Goal: Transaction & Acquisition: Subscribe to service/newsletter

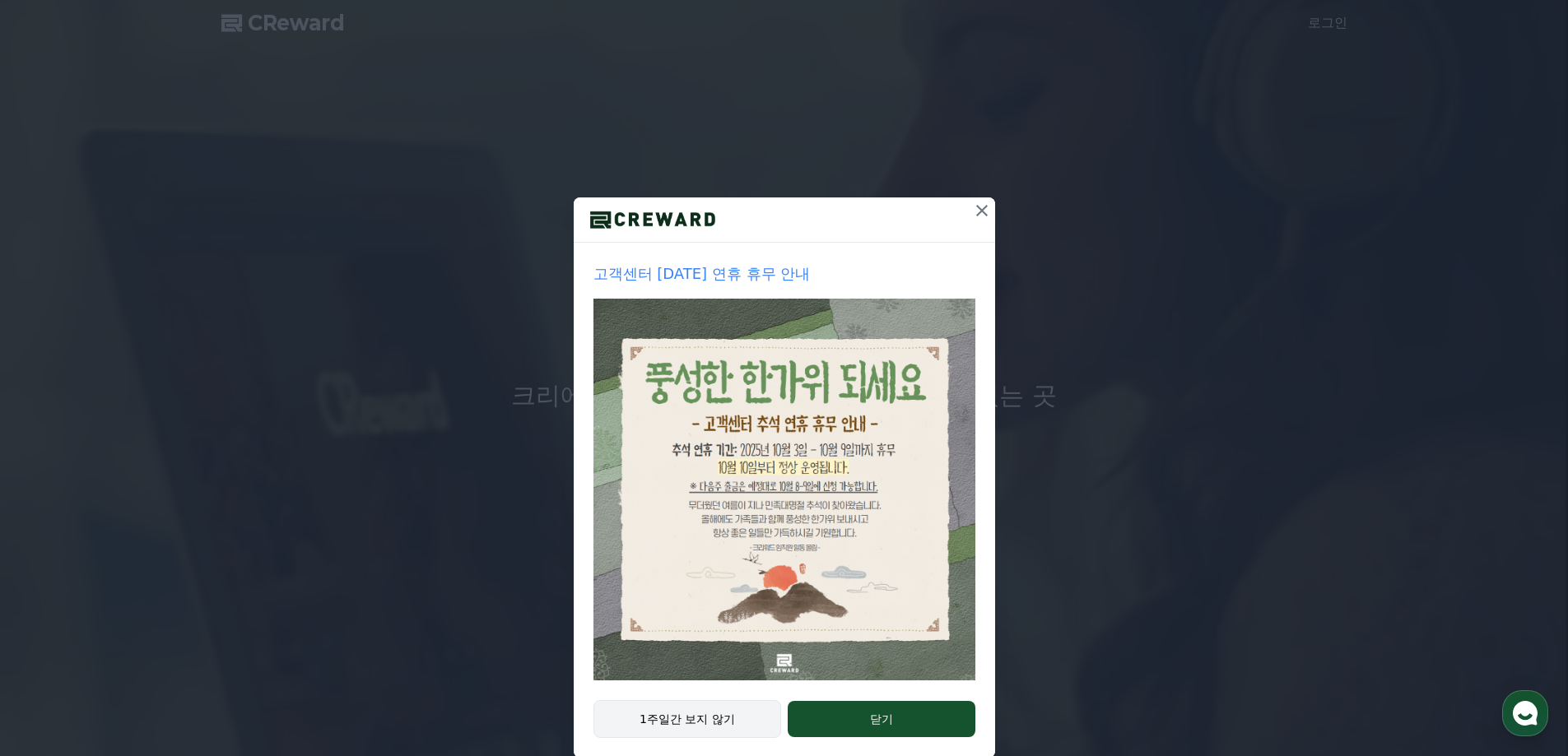
click at [757, 728] on button "1주일간 보지 않기" at bounding box center [687, 720] width 188 height 38
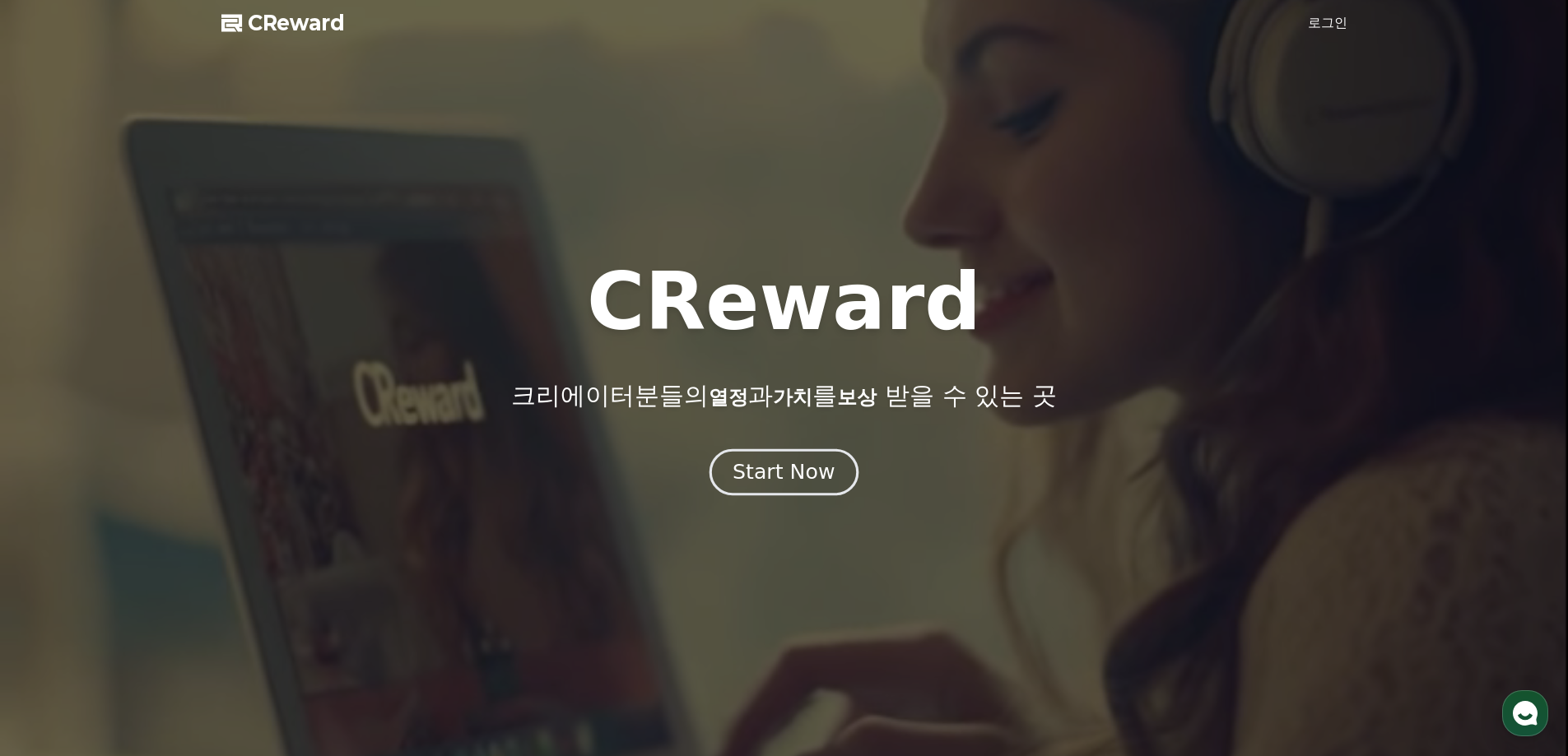
click at [803, 477] on div "Start Now" at bounding box center [784, 472] width 102 height 28
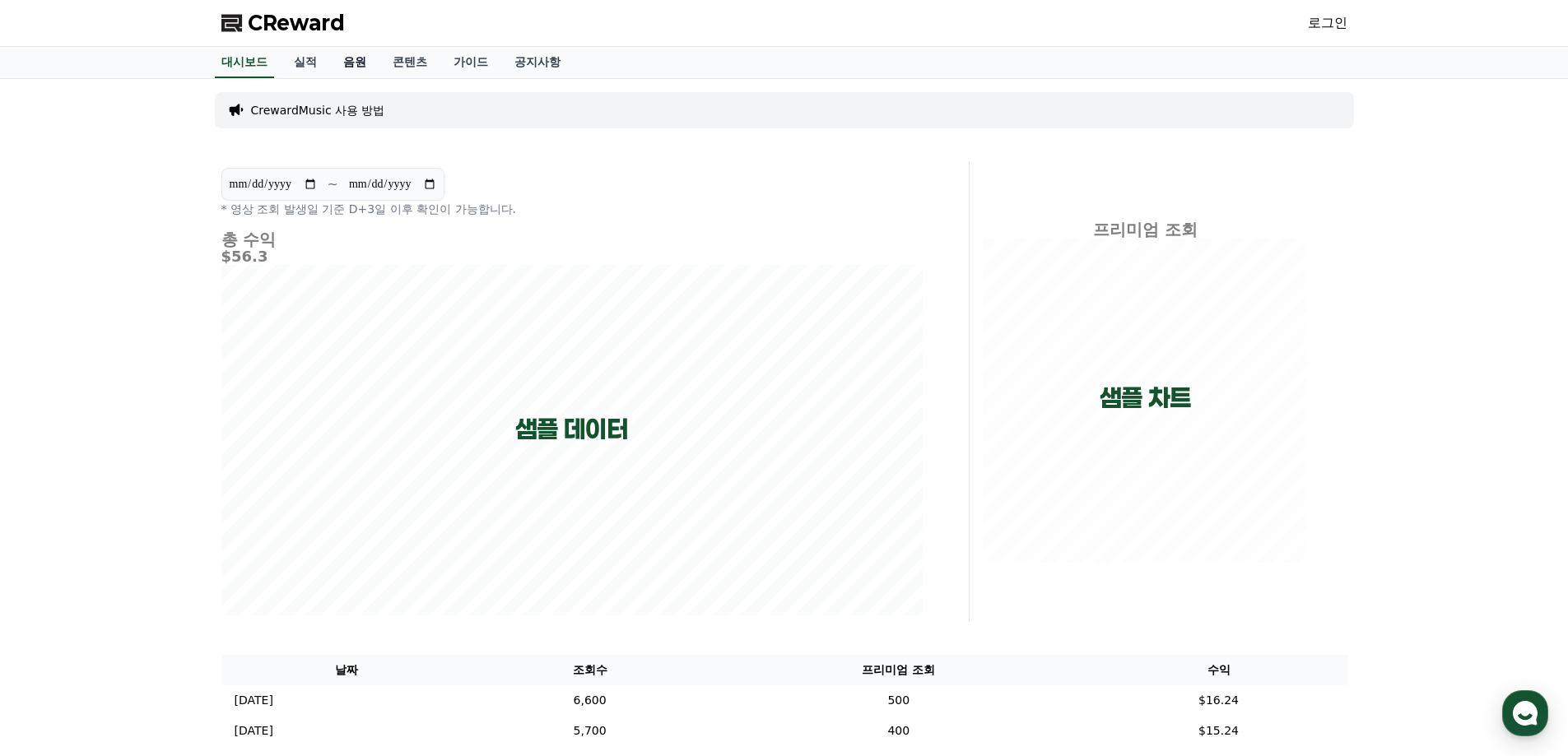
click at [362, 55] on link "음원" at bounding box center [355, 63] width 50 height 32
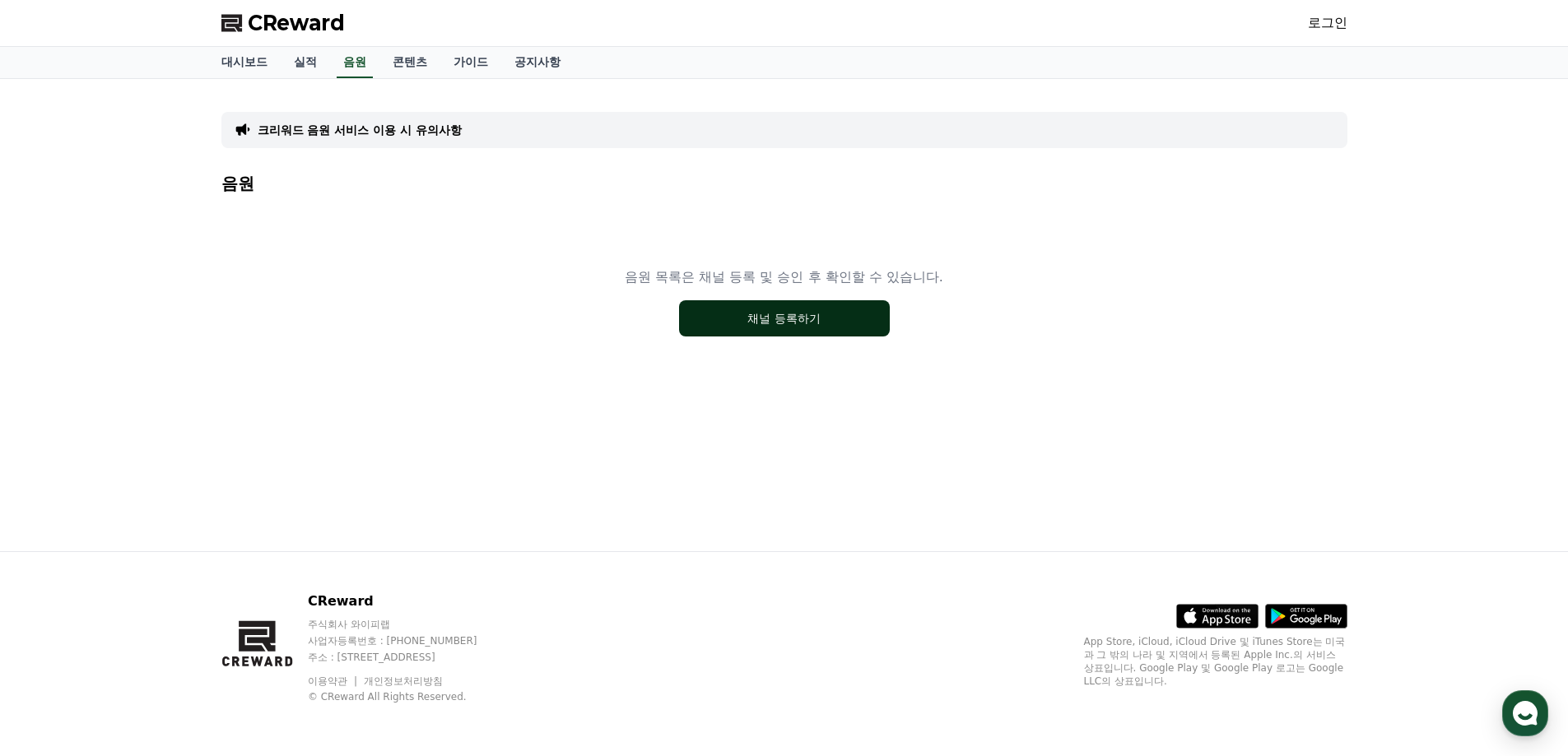
click at [803, 330] on button "채널 등록하기" at bounding box center [784, 318] width 211 height 36
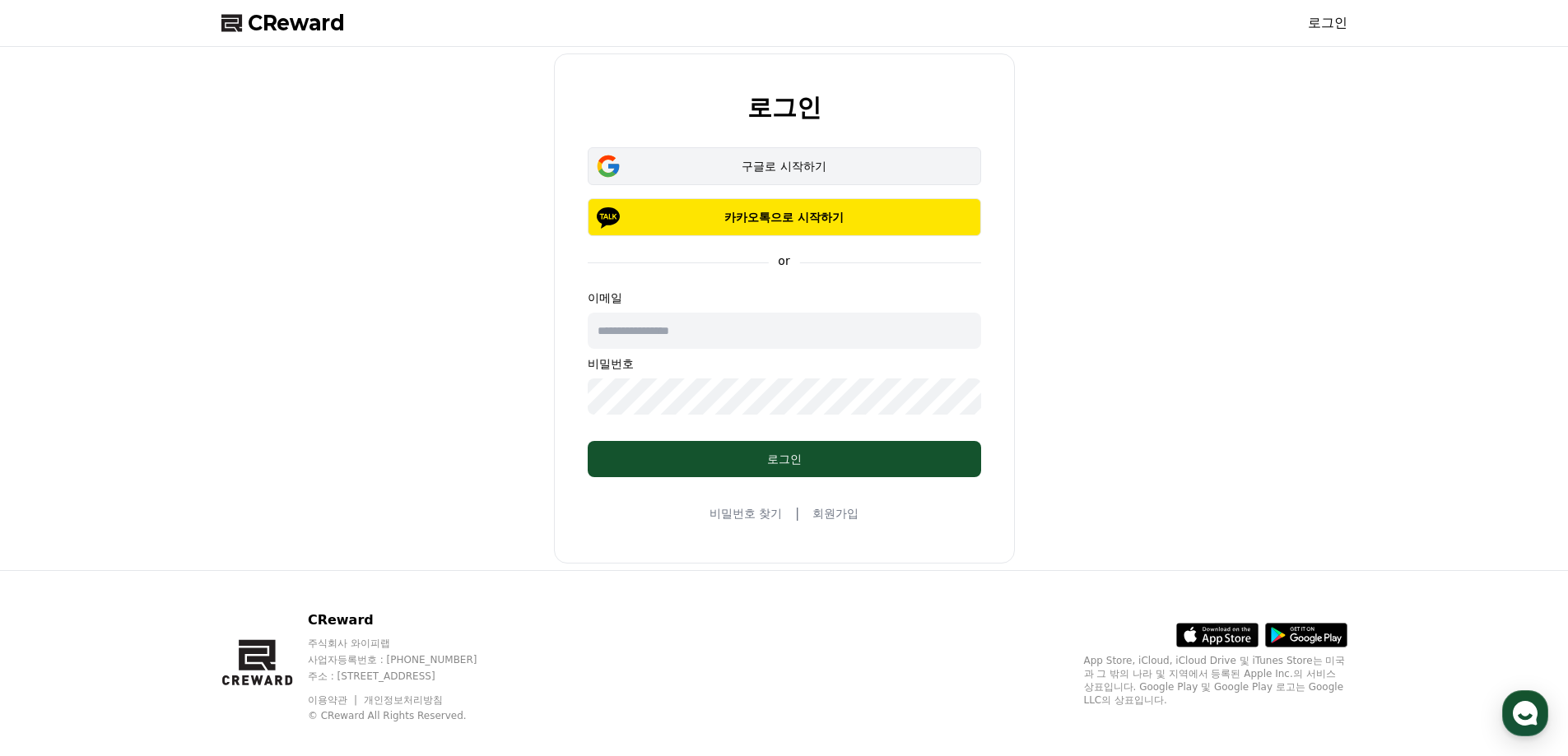
click at [757, 162] on div "구글로 시작하기" at bounding box center [784, 167] width 346 height 17
